Goal: Find specific page/section: Find specific page/section

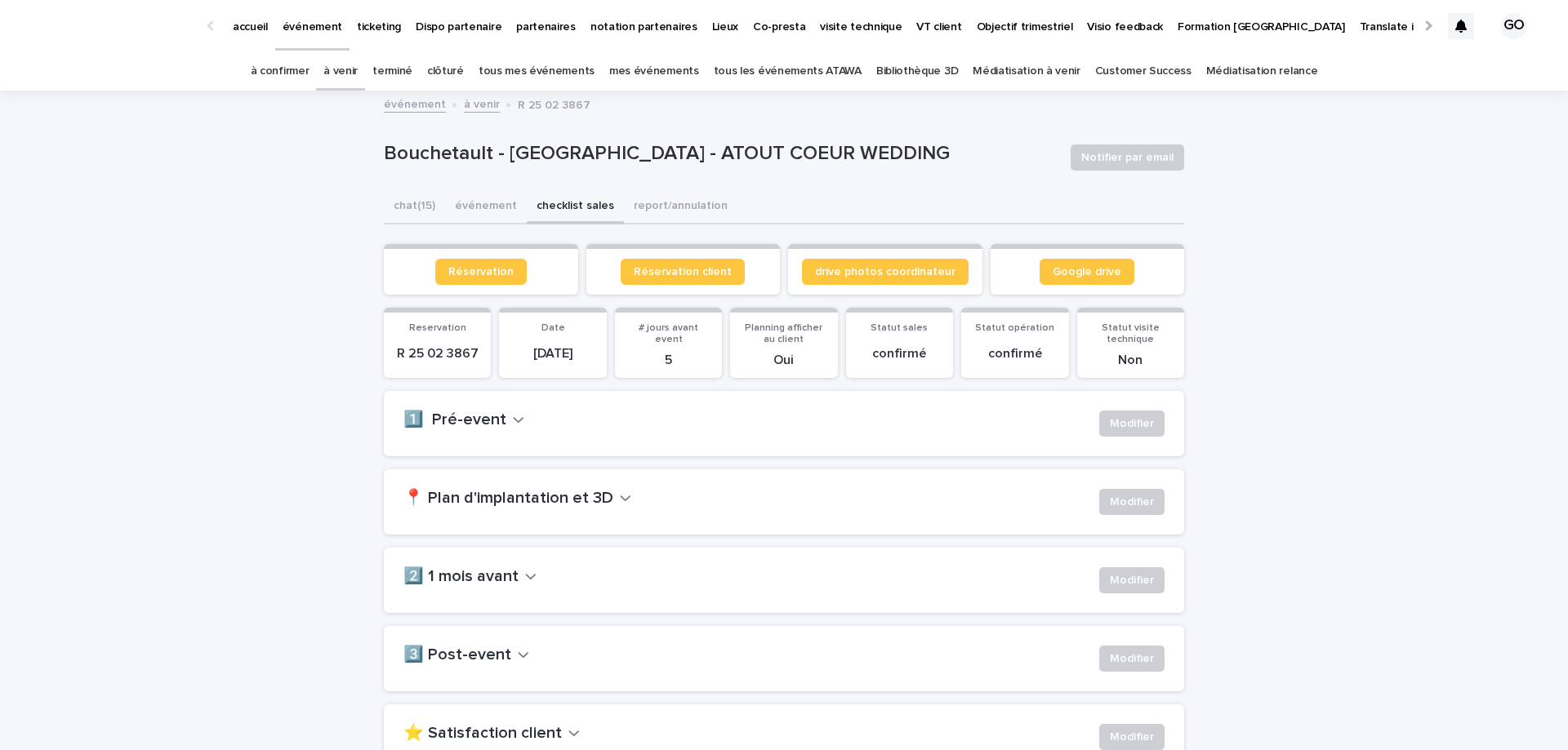
click at [282, 96] on div "événement à venir R 25 02 3867" at bounding box center [784, 105] width 1568 height 23
click at [282, 79] on link "à confirmer" at bounding box center [280, 71] width 59 height 38
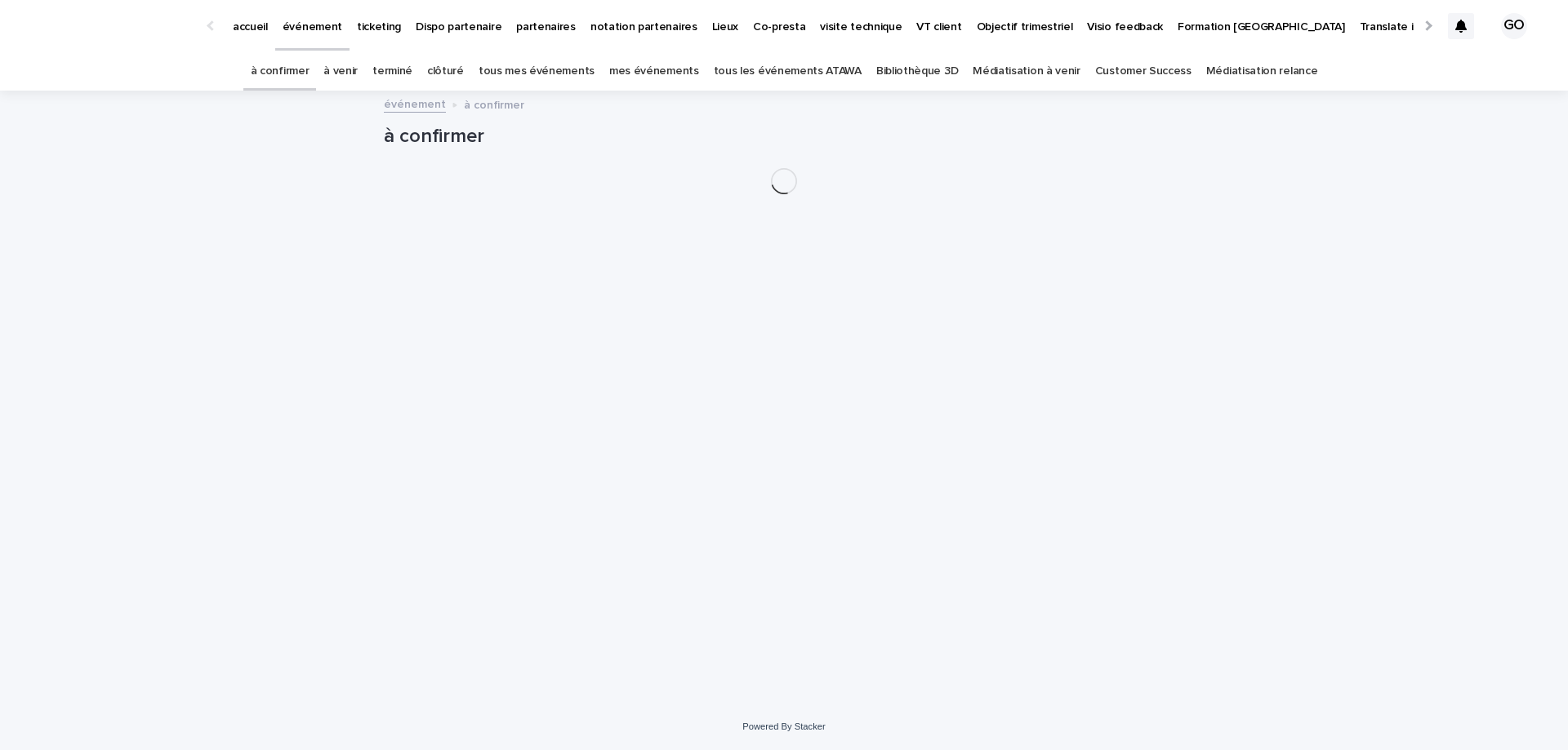
click at [352, 68] on link "à venir" at bounding box center [340, 71] width 34 height 38
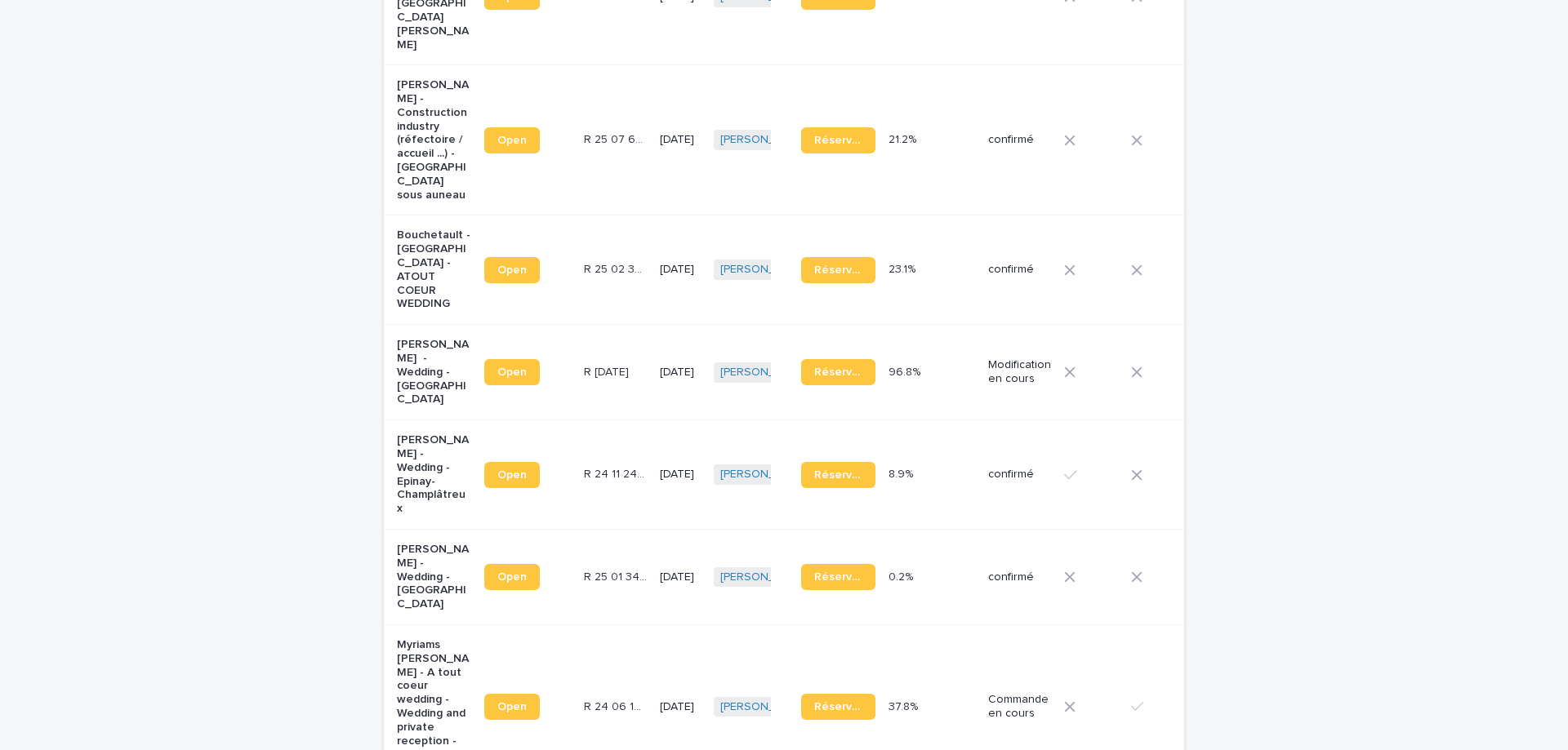
scroll to position [625, 0]
click at [417, 434] on p "[PERSON_NAME] - Wedding - Epinay-Champlâtreux" at bounding box center [434, 474] width 74 height 82
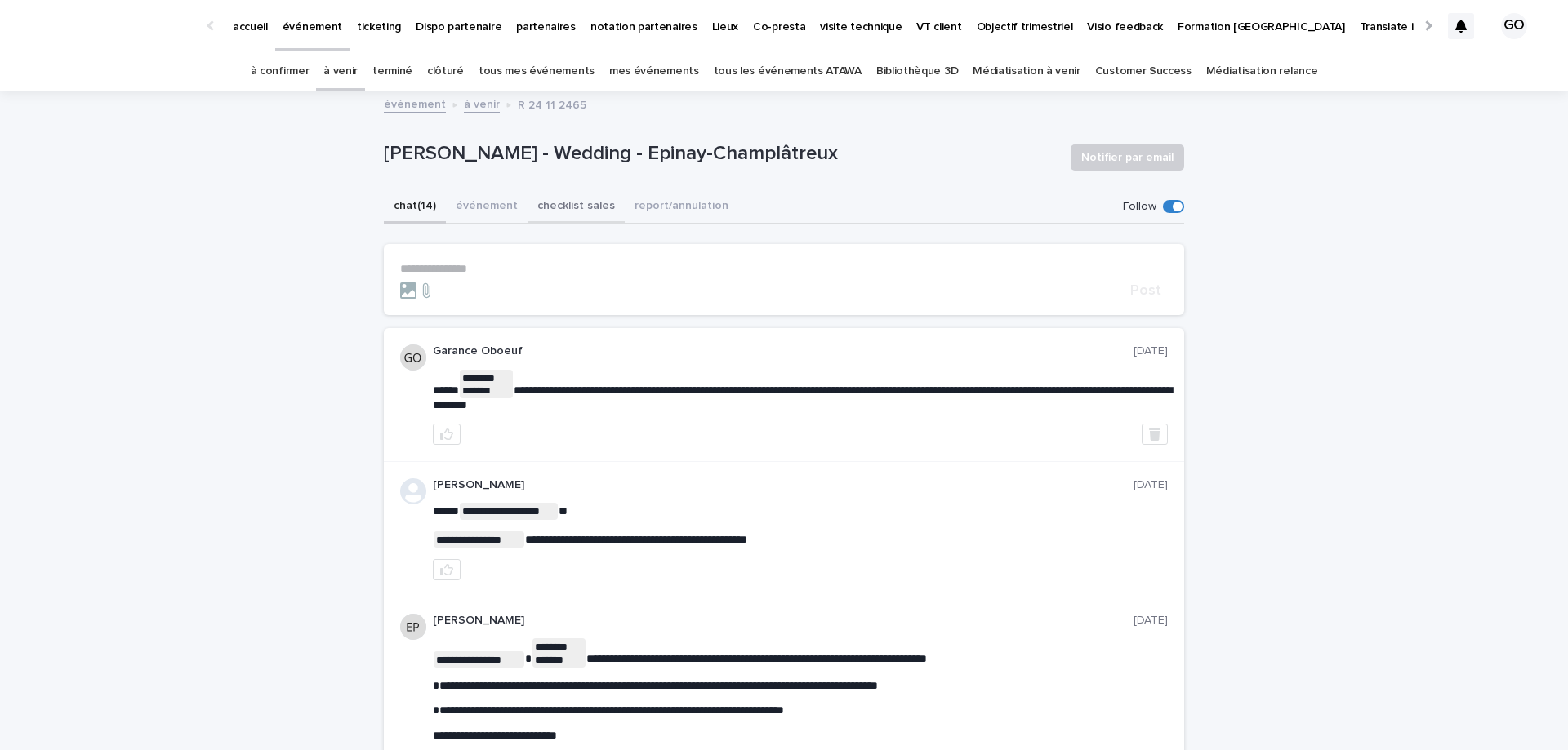
click at [562, 211] on button "checklist sales" at bounding box center [575, 207] width 97 height 34
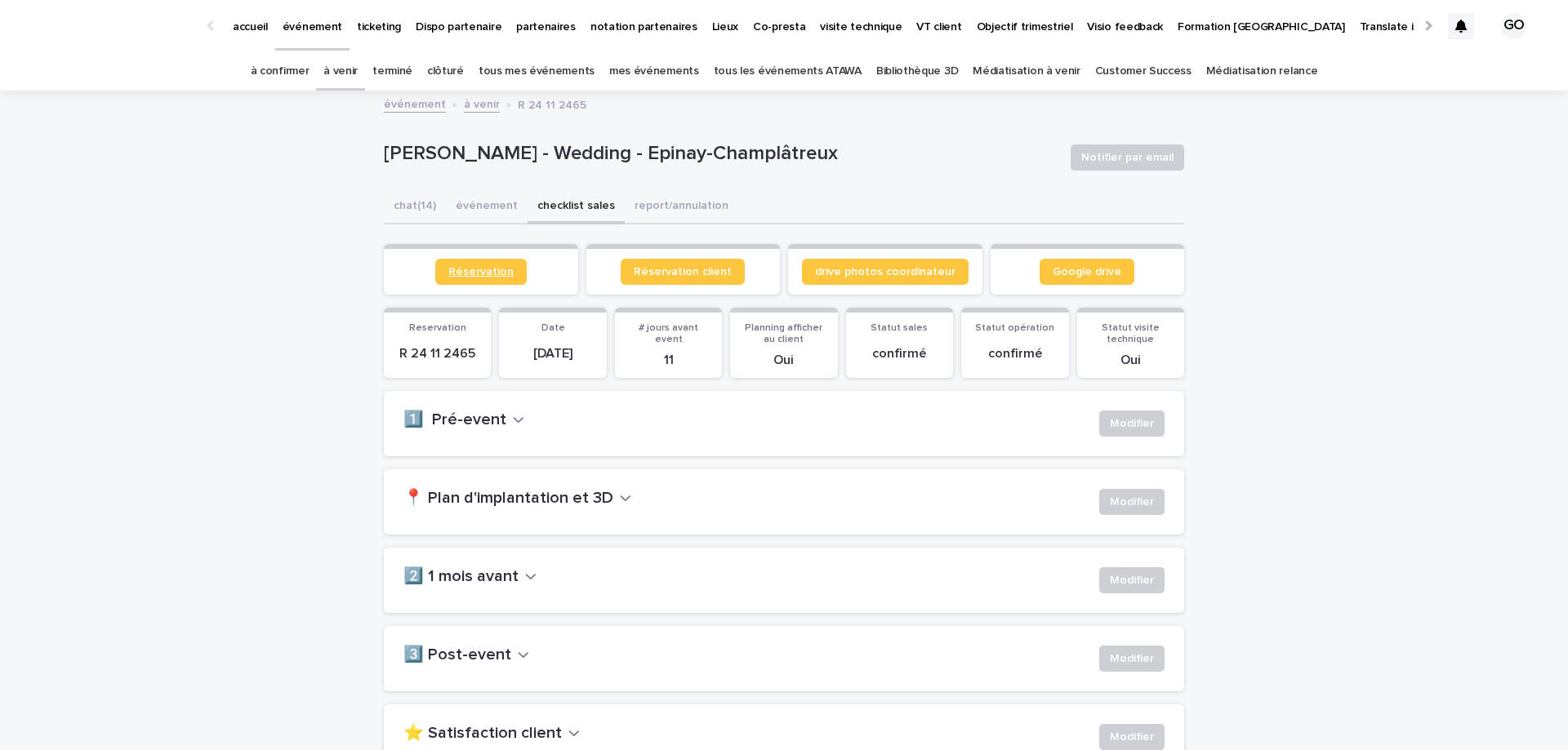
click at [475, 267] on span "Réservation" at bounding box center [481, 272] width 66 height 11
